Goal: Navigation & Orientation: Find specific page/section

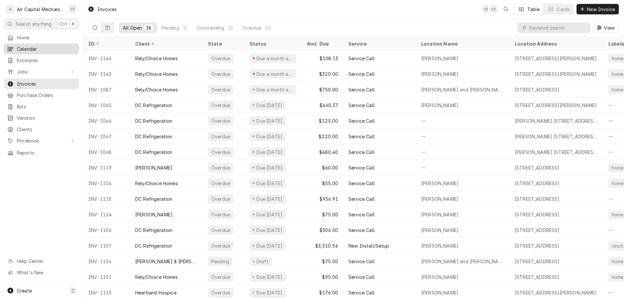
click at [15, 52] on link "Calendar" at bounding box center [41, 49] width 75 height 11
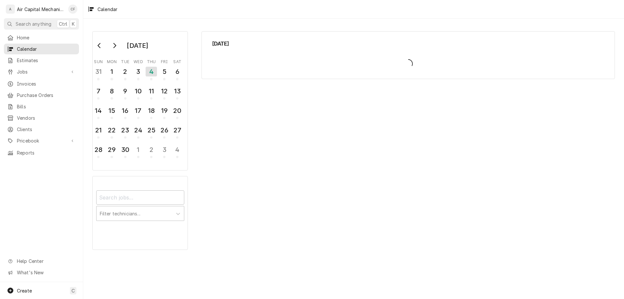
click at [20, 60] on span "Estimates" at bounding box center [46, 60] width 59 height 7
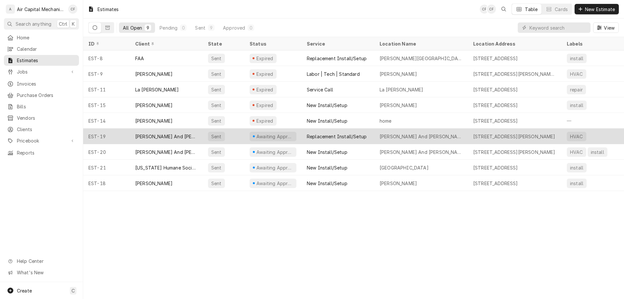
click at [189, 133] on div "[PERSON_NAME] And [PERSON_NAME]" at bounding box center [166, 136] width 62 height 7
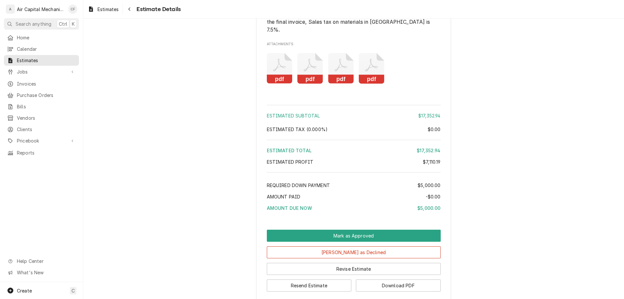
scroll to position [1241, 0]
